Goal: Information Seeking & Learning: Learn about a topic

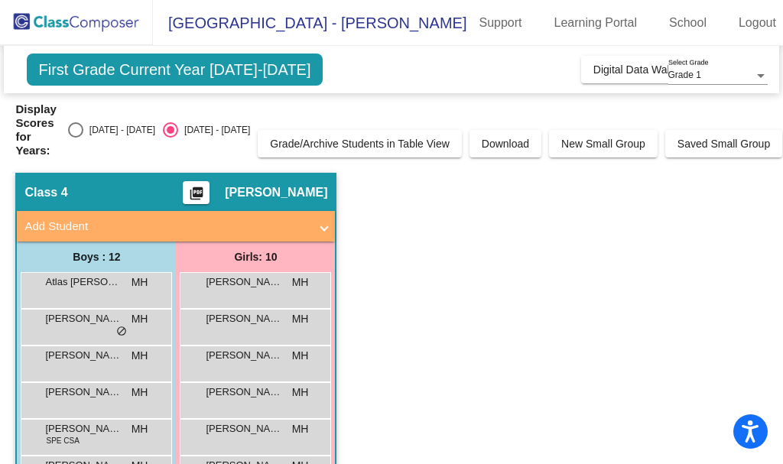
click at [83, 122] on div "Select an option" at bounding box center [75, 129] width 15 height 15
click at [76, 138] on input "[DATE] - [DATE]" at bounding box center [75, 138] width 1 height 1
radio input "true"
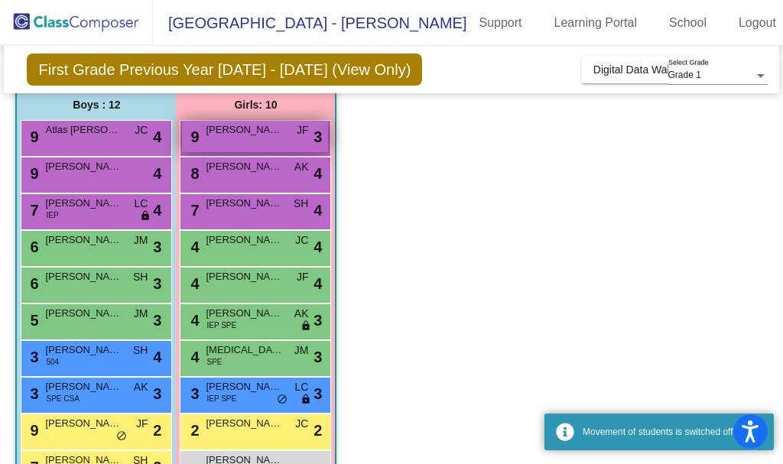
scroll to position [229, 0]
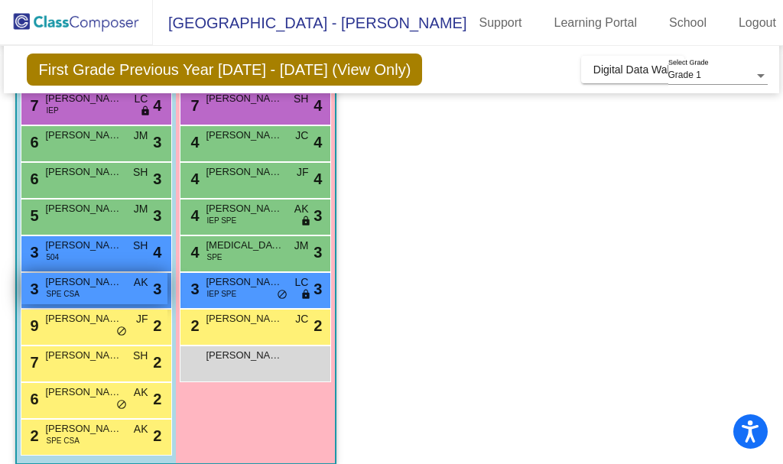
click at [86, 289] on span "[PERSON_NAME]" at bounding box center [83, 281] width 76 height 15
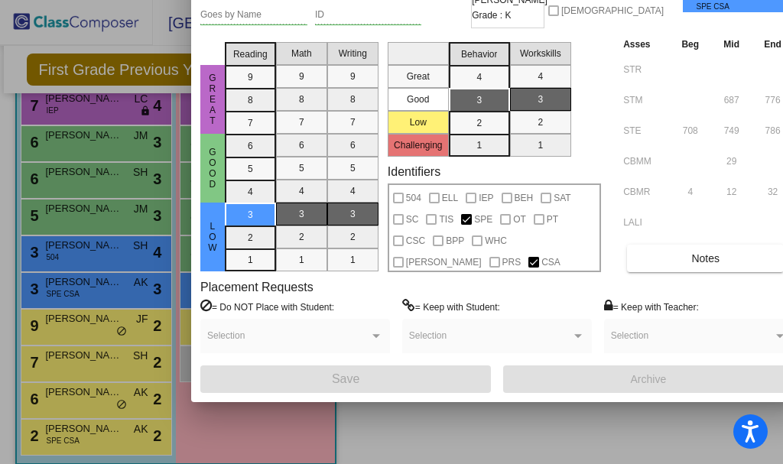
drag, startPoint x: 522, startPoint y: 18, endPoint x: 441, endPoint y: 151, distance: 155.8
click at [361, 0] on html "For screen-reader mode - click the first button of the website Accessibility Sc…" at bounding box center [391, 232] width 783 height 464
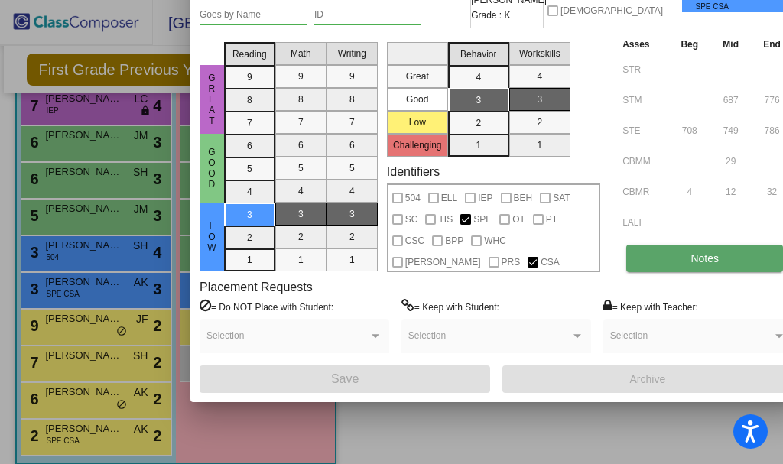
click at [690, 261] on span "Notes" at bounding box center [704, 258] width 28 height 12
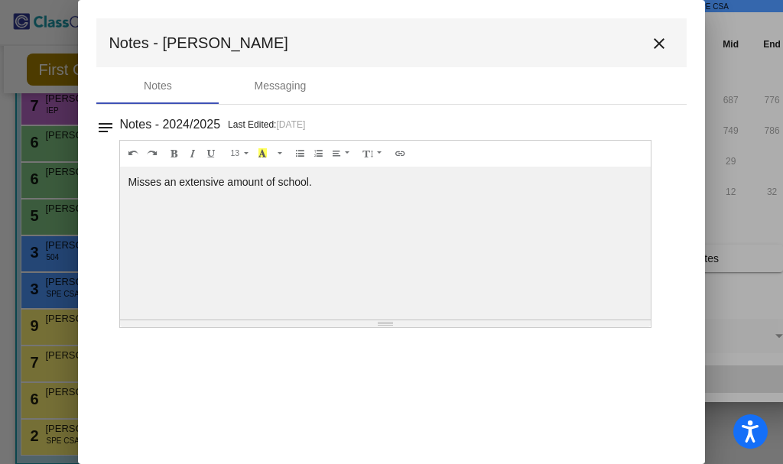
drag, startPoint x: 655, startPoint y: 42, endPoint x: 455, endPoint y: 24, distance: 201.2
click at [655, 42] on mat-icon "close" at bounding box center [659, 43] width 18 height 18
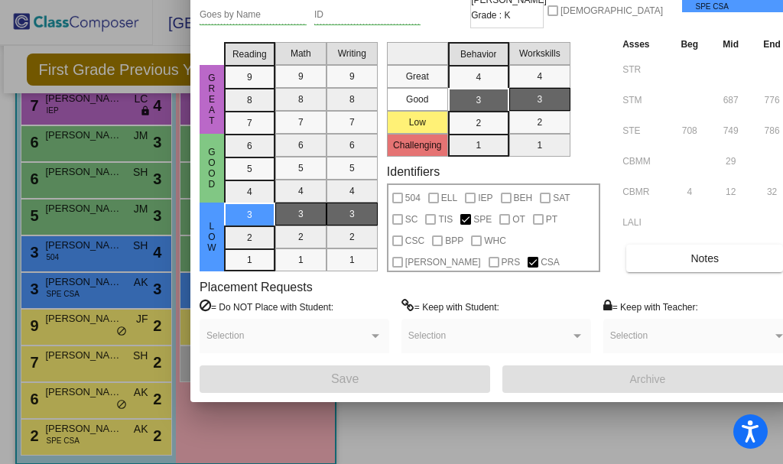
drag, startPoint x: 201, startPoint y: 37, endPoint x: 198, endPoint y: 71, distance: 33.8
click at [198, 71] on div "[PERSON_NAME] First Name [PERSON_NAME] Last Name Goes by Name ID 2024 - 25 Teac…" at bounding box center [496, 177] width 612 height 450
click at [566, 439] on div at bounding box center [391, 232] width 783 height 464
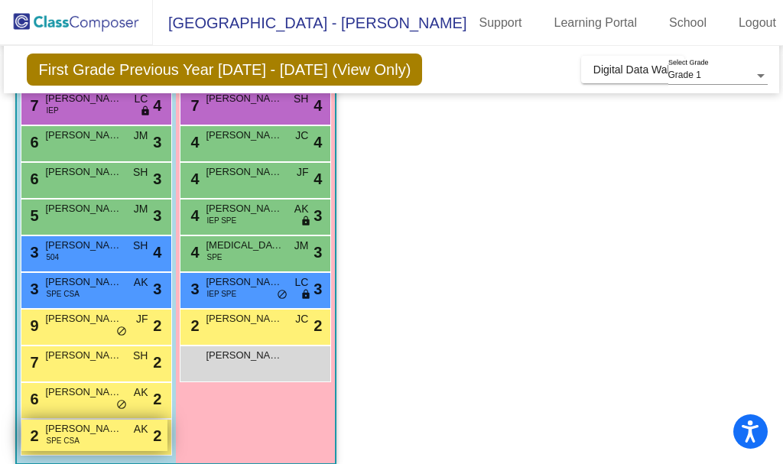
click at [75, 437] on span "SPE CSA" at bounding box center [62, 440] width 33 height 11
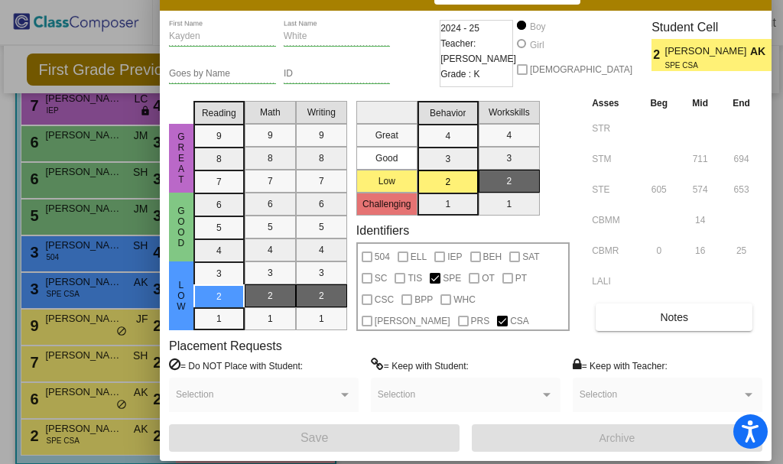
drag, startPoint x: 471, startPoint y: 18, endPoint x: 279, endPoint y: -11, distance: 194.1
click at [279, 0] on html "Accessibility Screen-Reader Guide, Feedback, and Issue Reporting | New window […" at bounding box center [391, 232] width 783 height 464
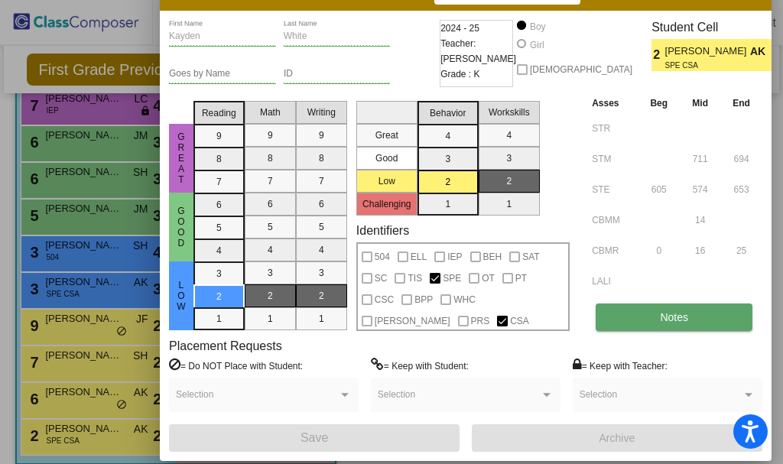
click at [660, 313] on span "Notes" at bounding box center [674, 317] width 28 height 12
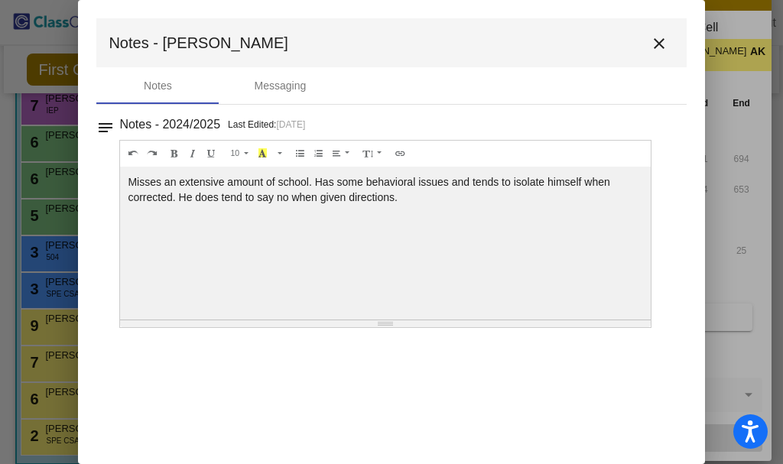
click at [657, 40] on mat-icon "close" at bounding box center [659, 43] width 18 height 18
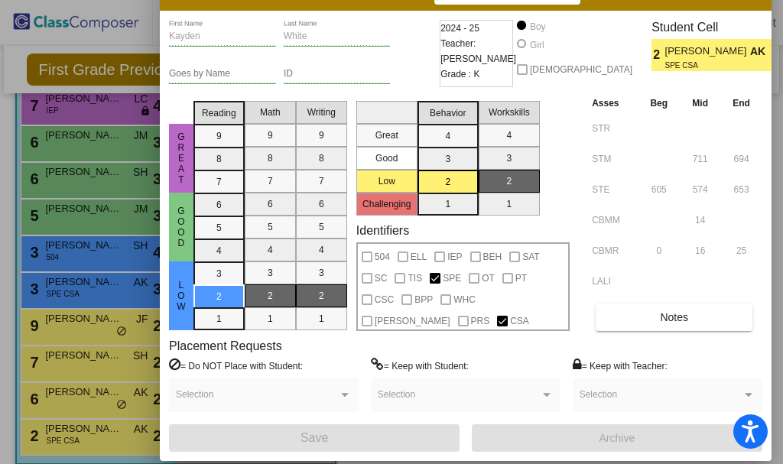
click at [739, 222] on div at bounding box center [391, 232] width 783 height 464
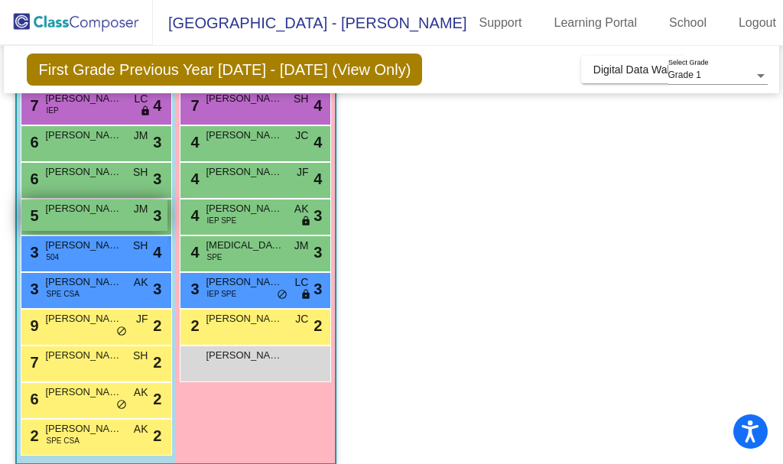
click at [95, 206] on span "[PERSON_NAME]" at bounding box center [83, 208] width 76 height 15
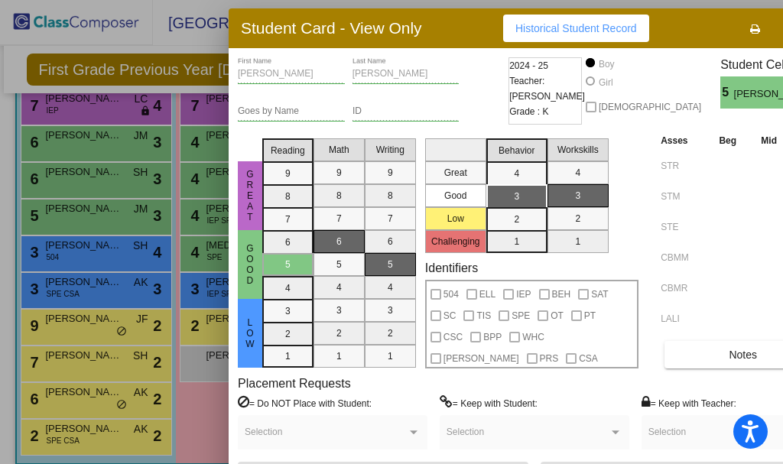
drag, startPoint x: 493, startPoint y: 27, endPoint x: 370, endPoint y: 35, distance: 123.4
click at [370, 35] on h3 "Student Card - View Only" at bounding box center [331, 27] width 181 height 19
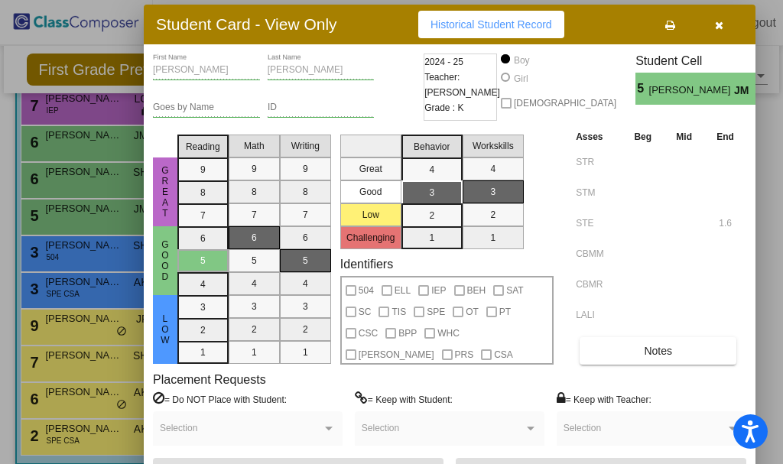
drag, startPoint x: 412, startPoint y: 30, endPoint x: 327, endPoint y: 26, distance: 85.0
click at [327, 26] on h3 "Student Card - View Only" at bounding box center [246, 24] width 181 height 19
